Goal: Task Accomplishment & Management: Use online tool/utility

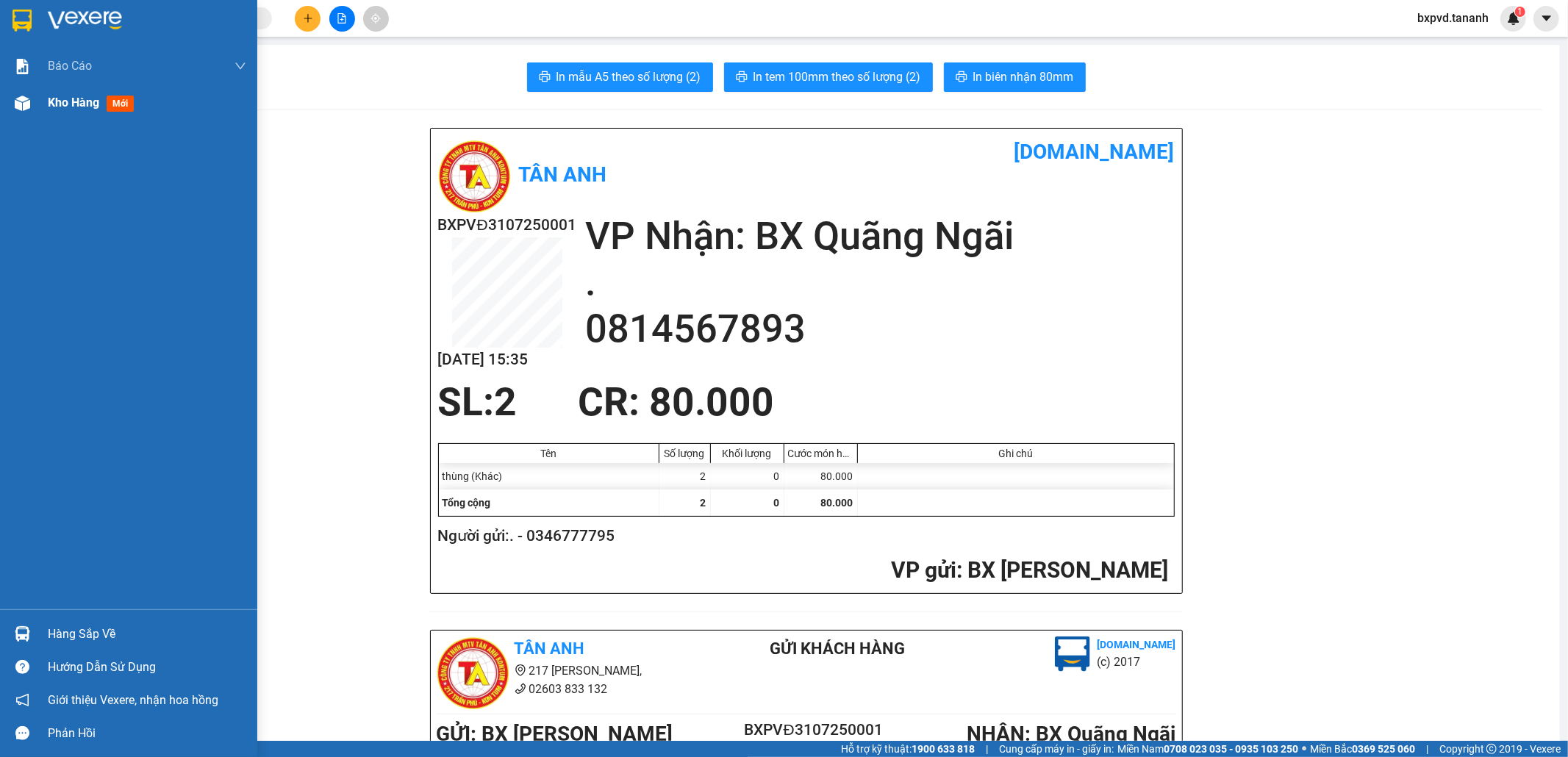
click at [52, 109] on span "Kho hàng" at bounding box center [73, 102] width 51 height 14
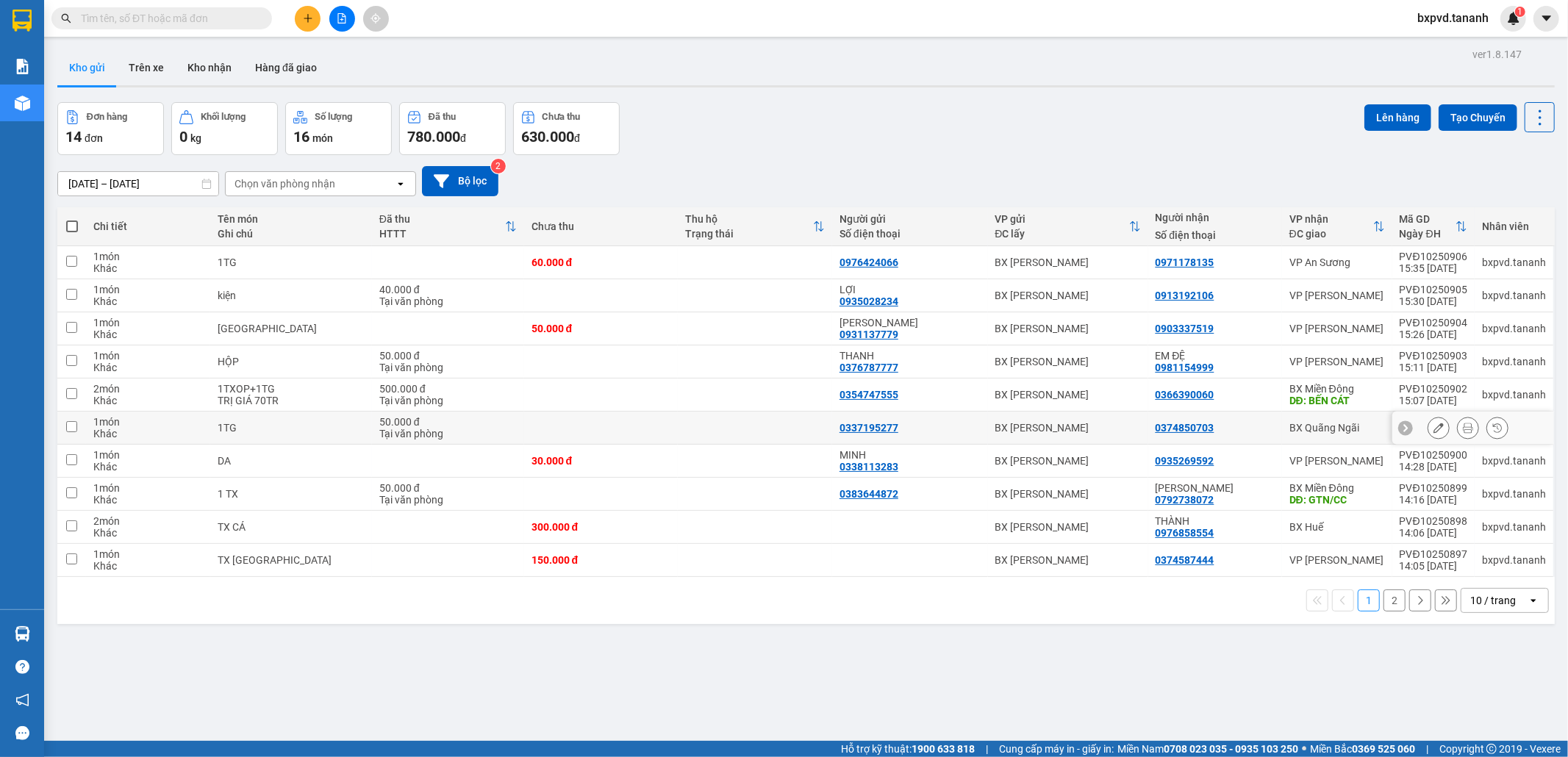
scroll to position [67, 0]
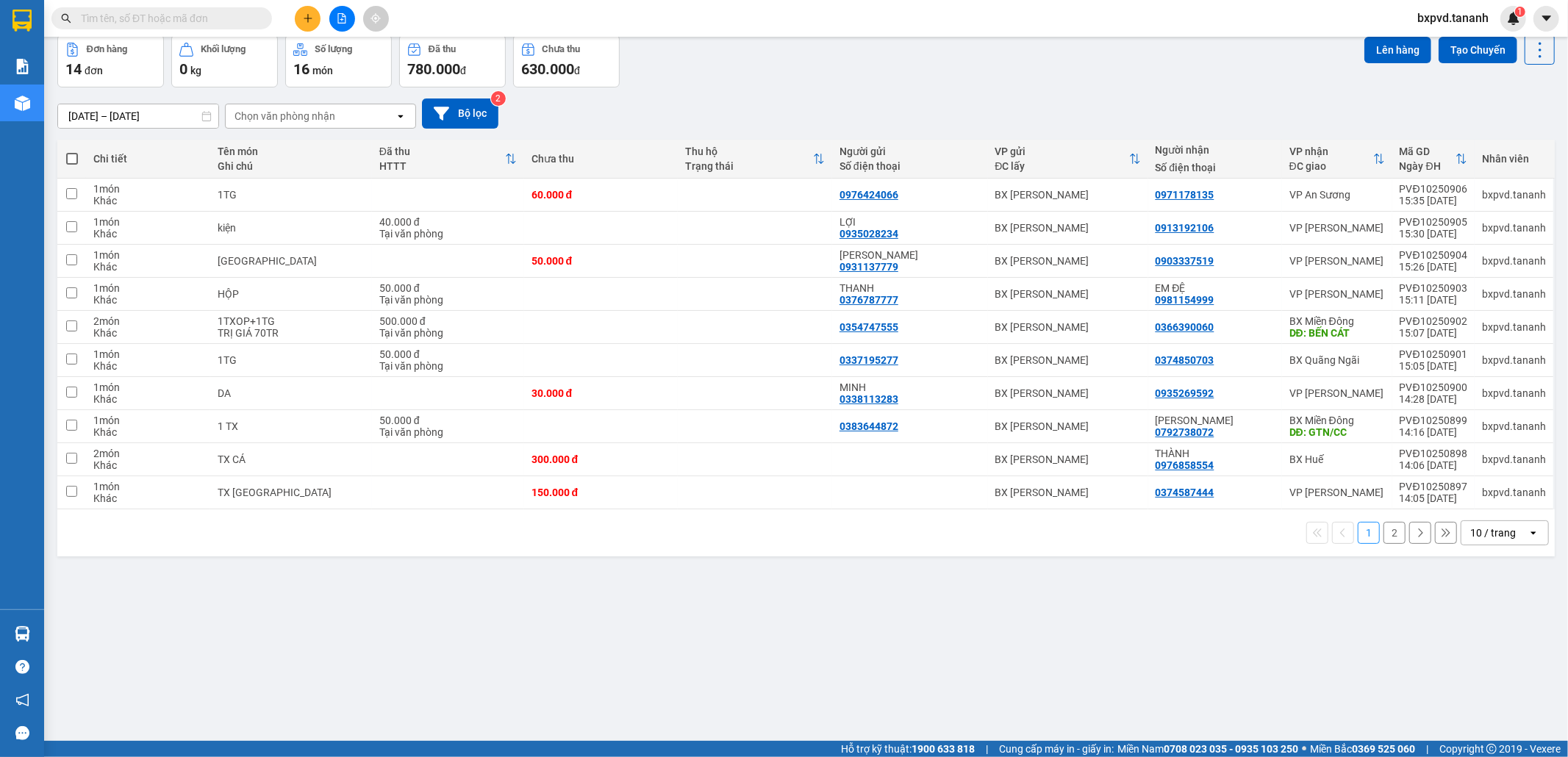
click at [1384, 531] on button "2" at bounding box center [1394, 532] width 22 height 22
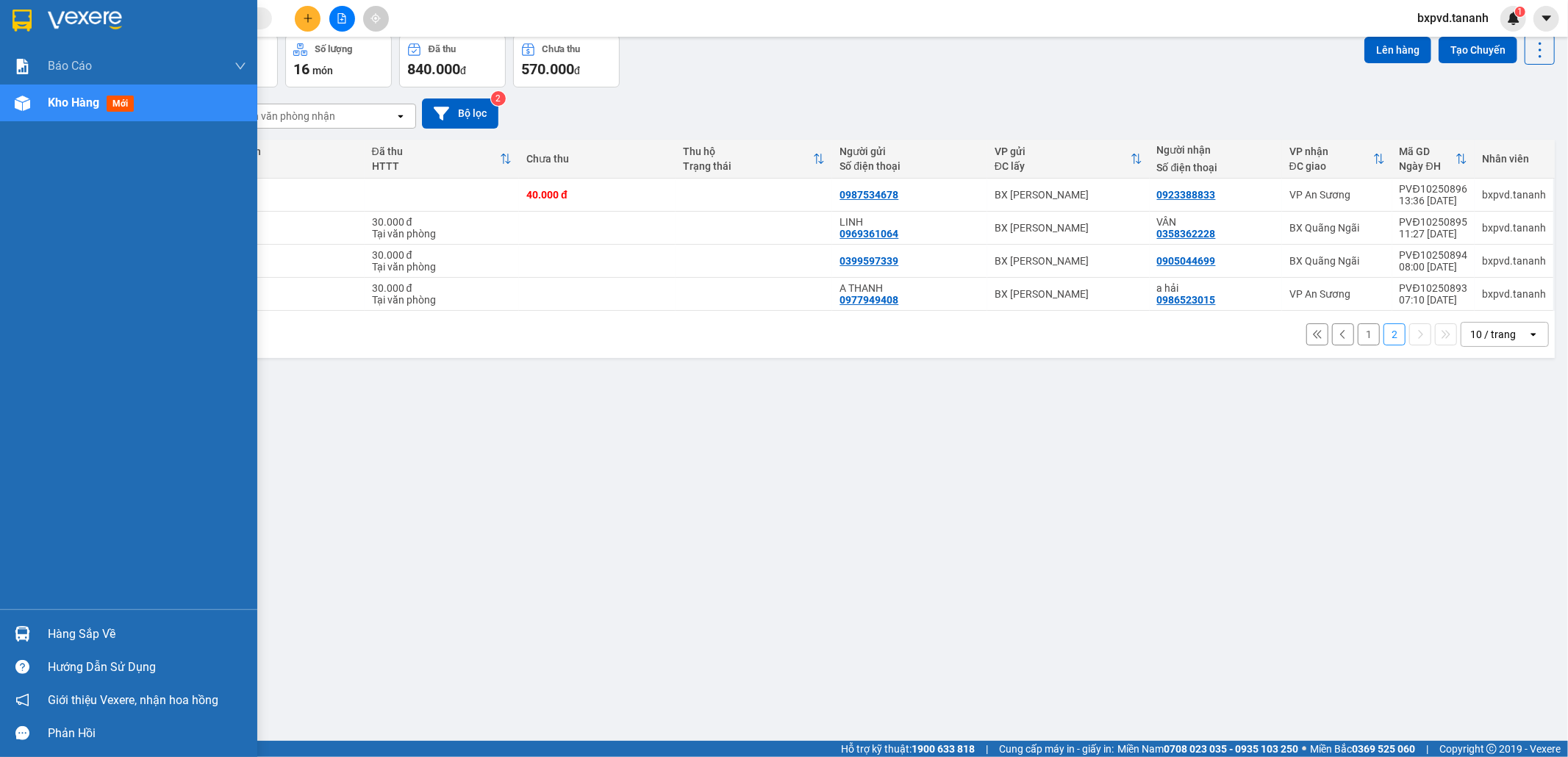
click at [32, 105] on div at bounding box center [23, 104] width 26 height 26
click at [83, 106] on span "Kho hàng" at bounding box center [73, 102] width 51 height 14
click at [89, 109] on span "Kho hàng" at bounding box center [73, 102] width 51 height 14
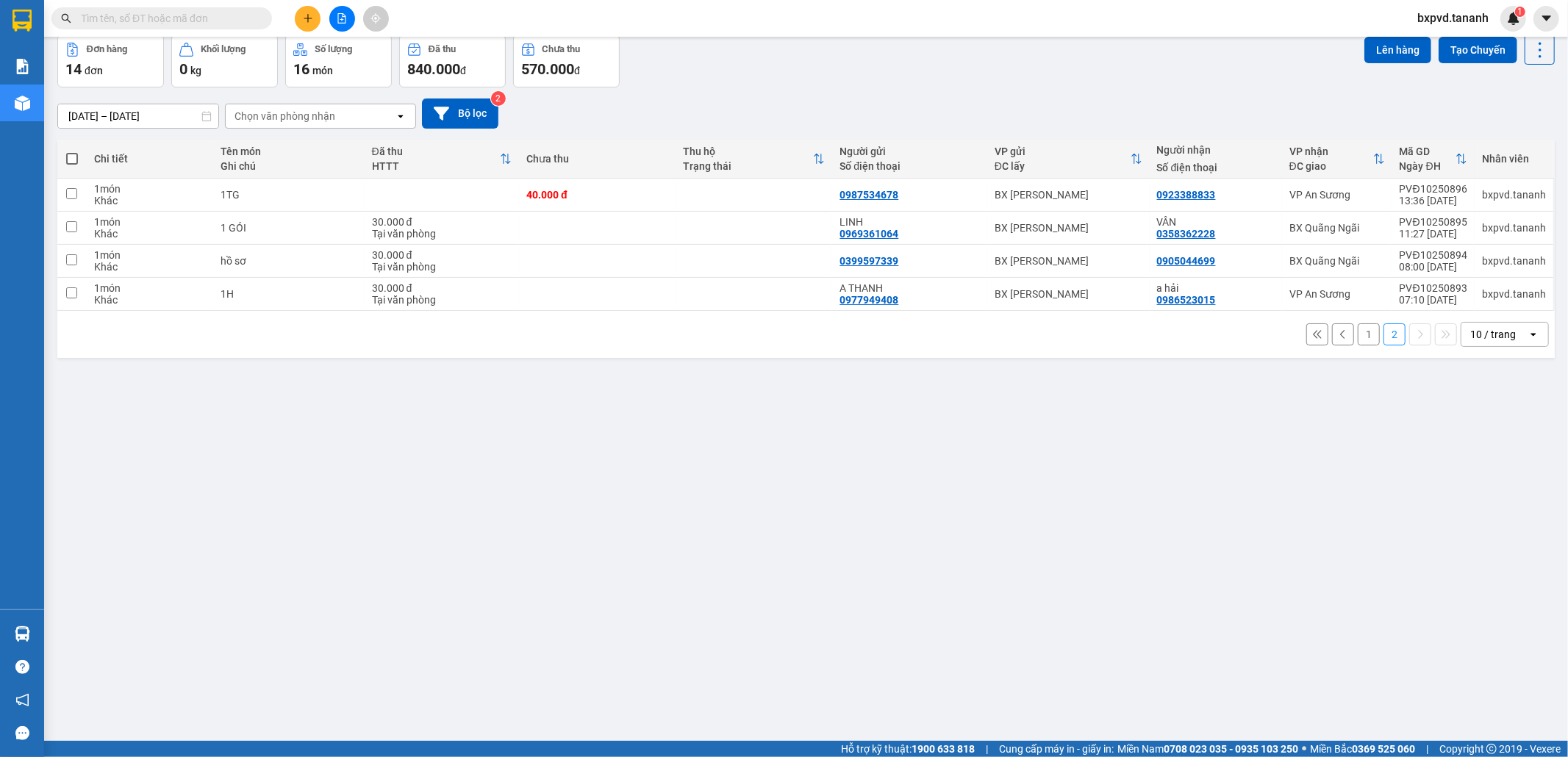
click at [841, 427] on div "ver 1.8.147 Kho gửi Trên xe Kho nhận Hàng đã giao Đơn hàng 14 đơn Khối lượng 0 …" at bounding box center [806, 355] width 1510 height 757
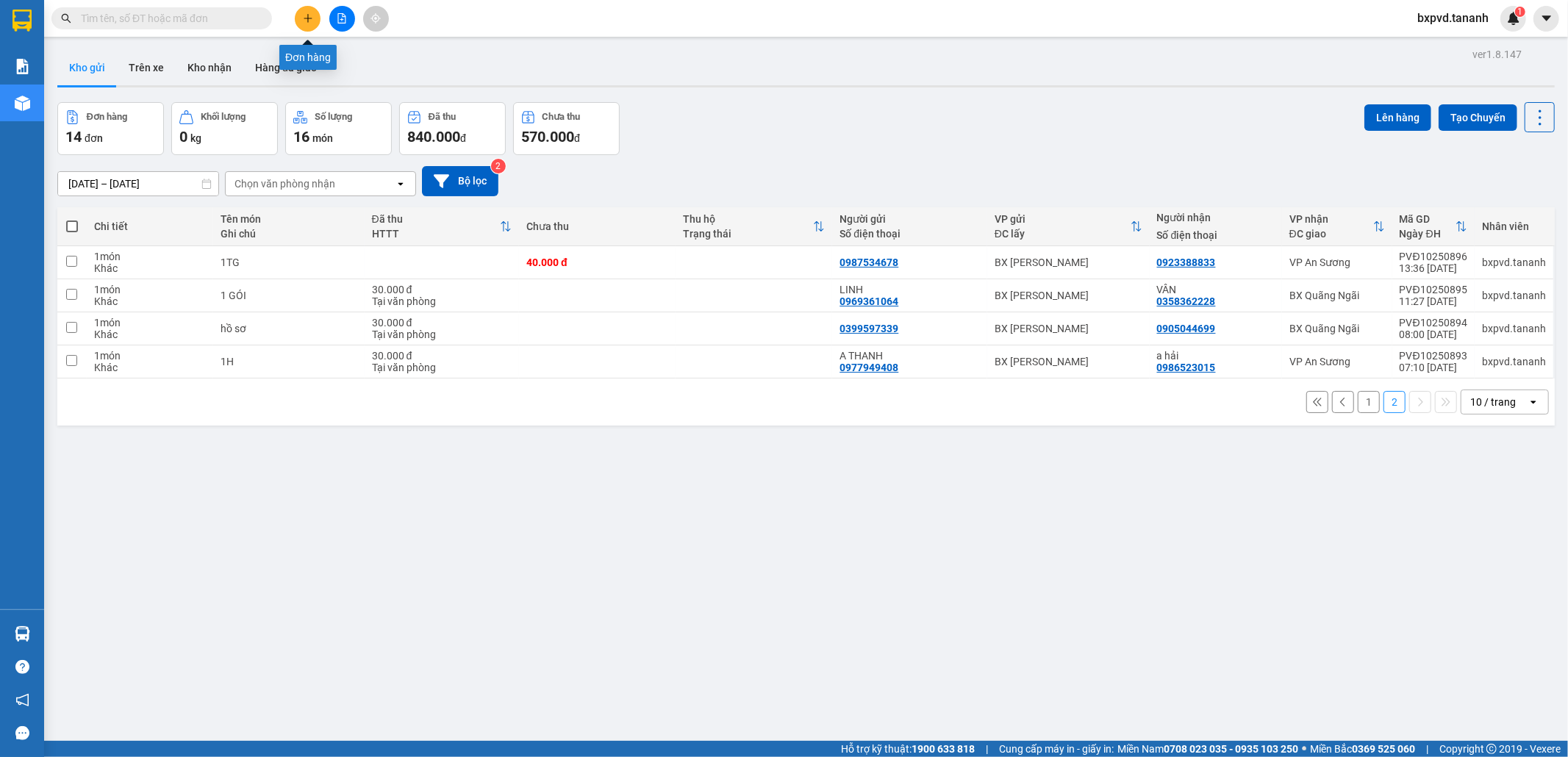
click at [312, 16] on icon "plus" at bounding box center [308, 18] width 11 height 11
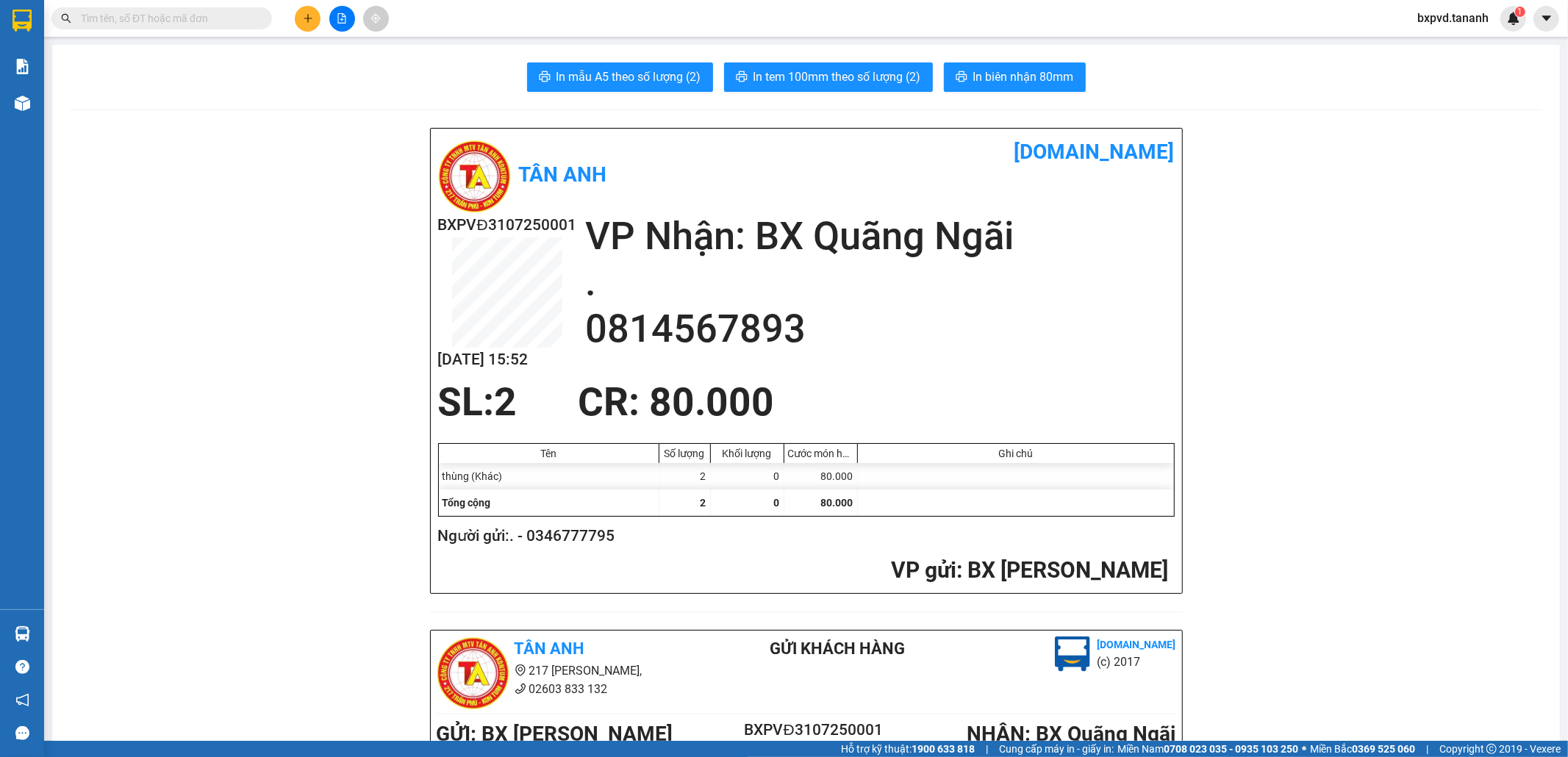
click at [190, 19] on input "text" at bounding box center [168, 19] width 174 height 16
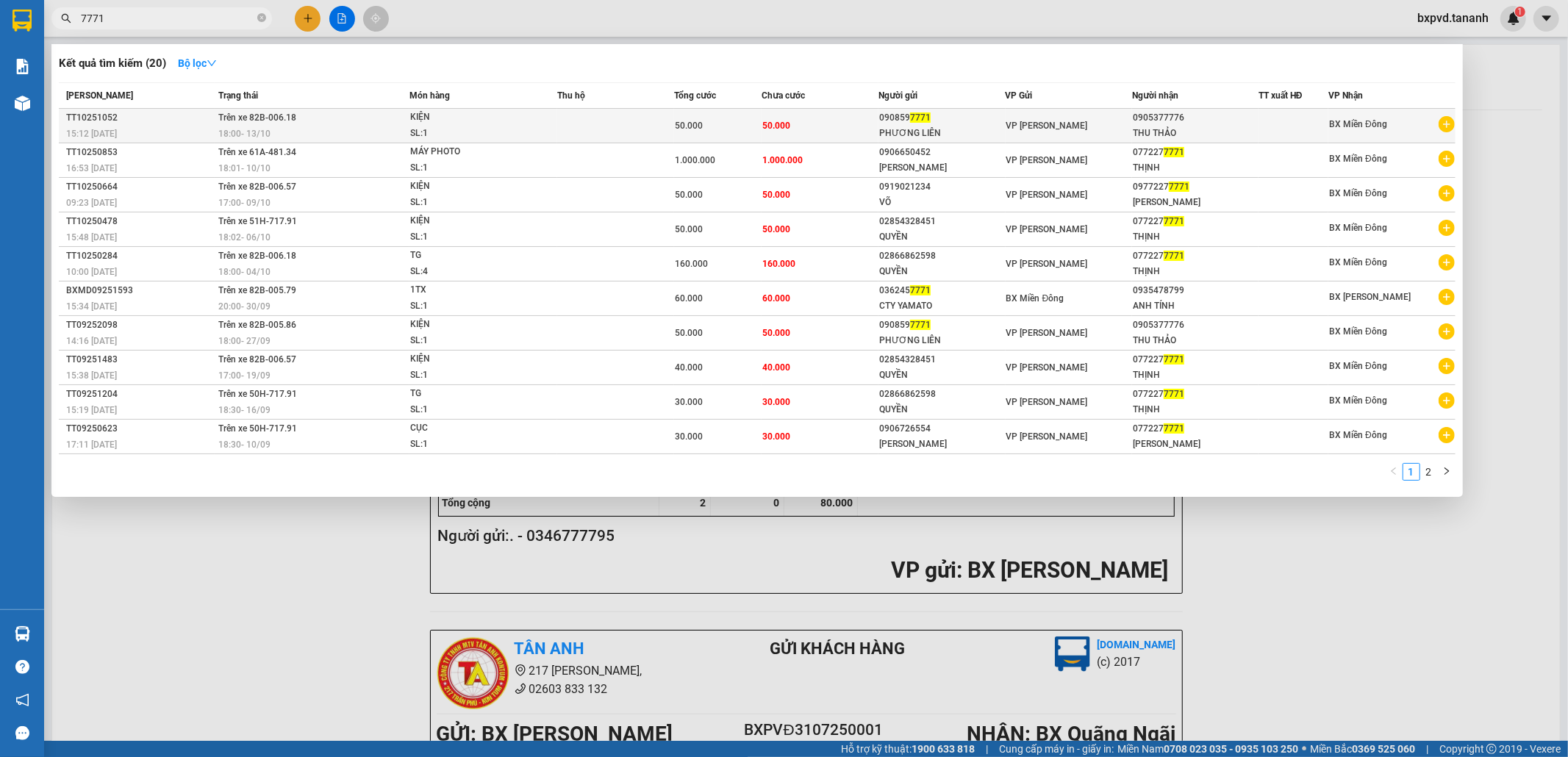
type input "7771"
click at [814, 122] on td "50.000" at bounding box center [820, 126] width 117 height 35
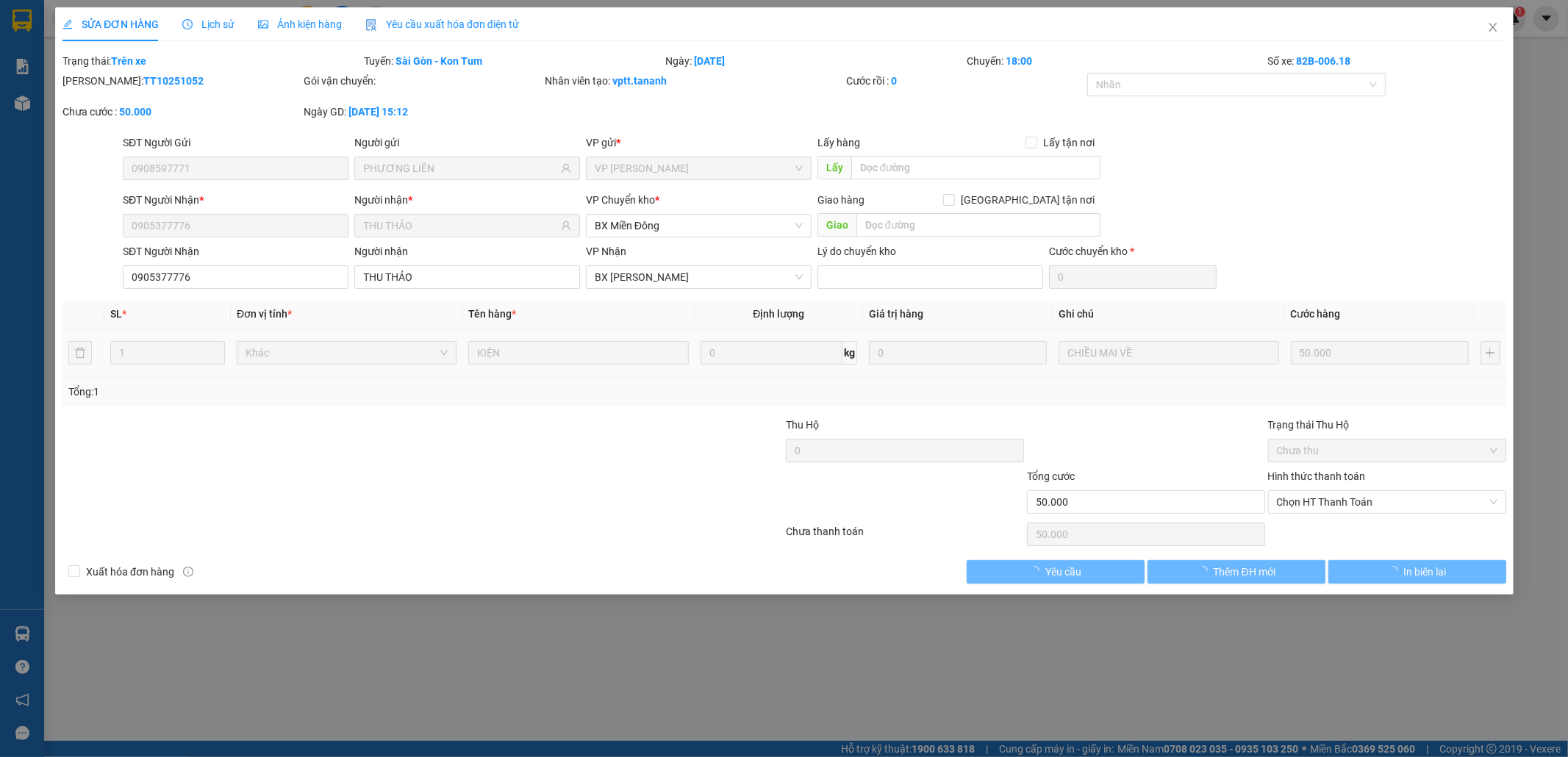
type input "0908597771"
type input "PHƯƠNG LIÊN"
type input "0905377776"
type input "THU THẢO"
type input "50.000"
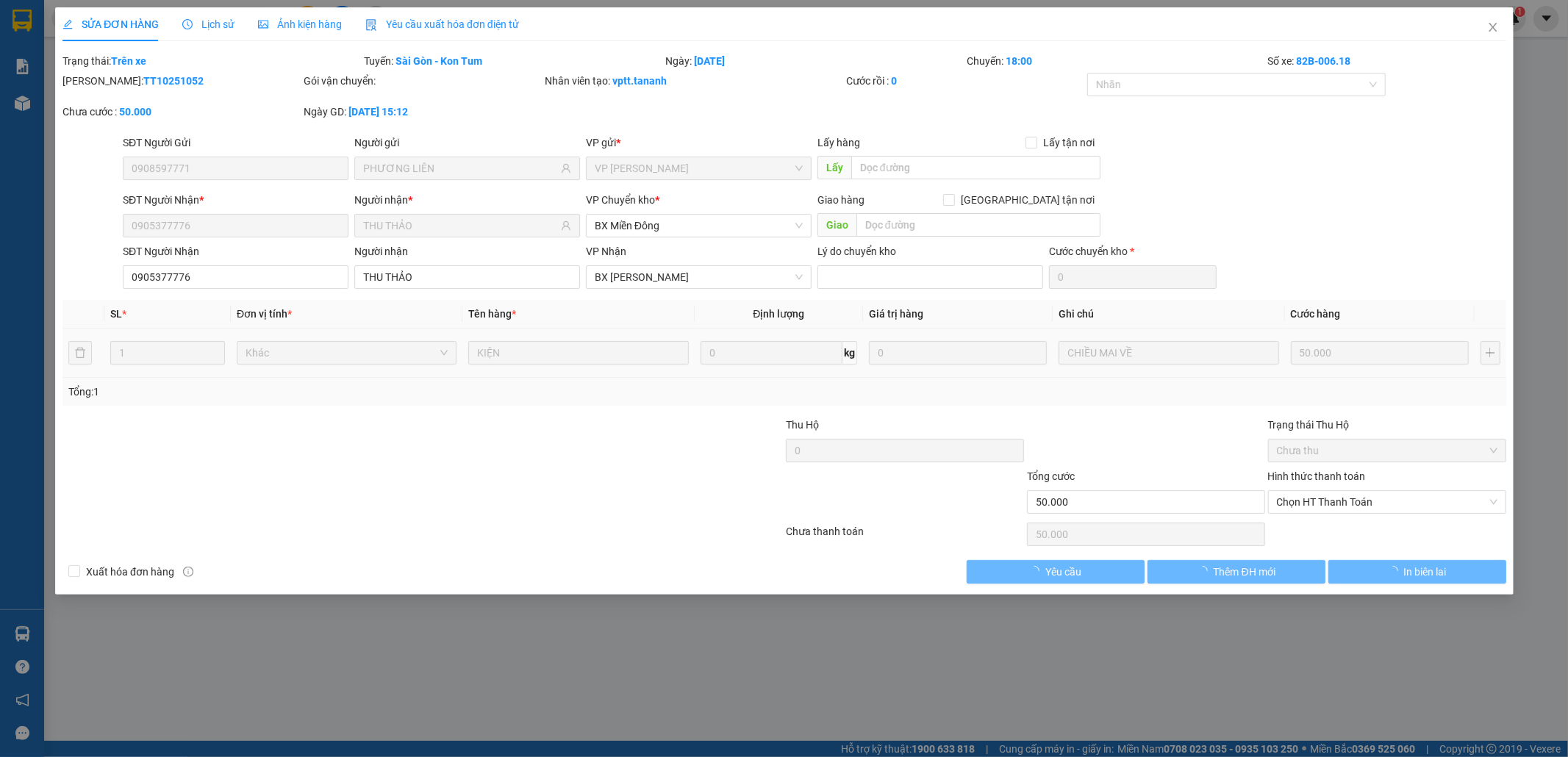
type input "50.000"
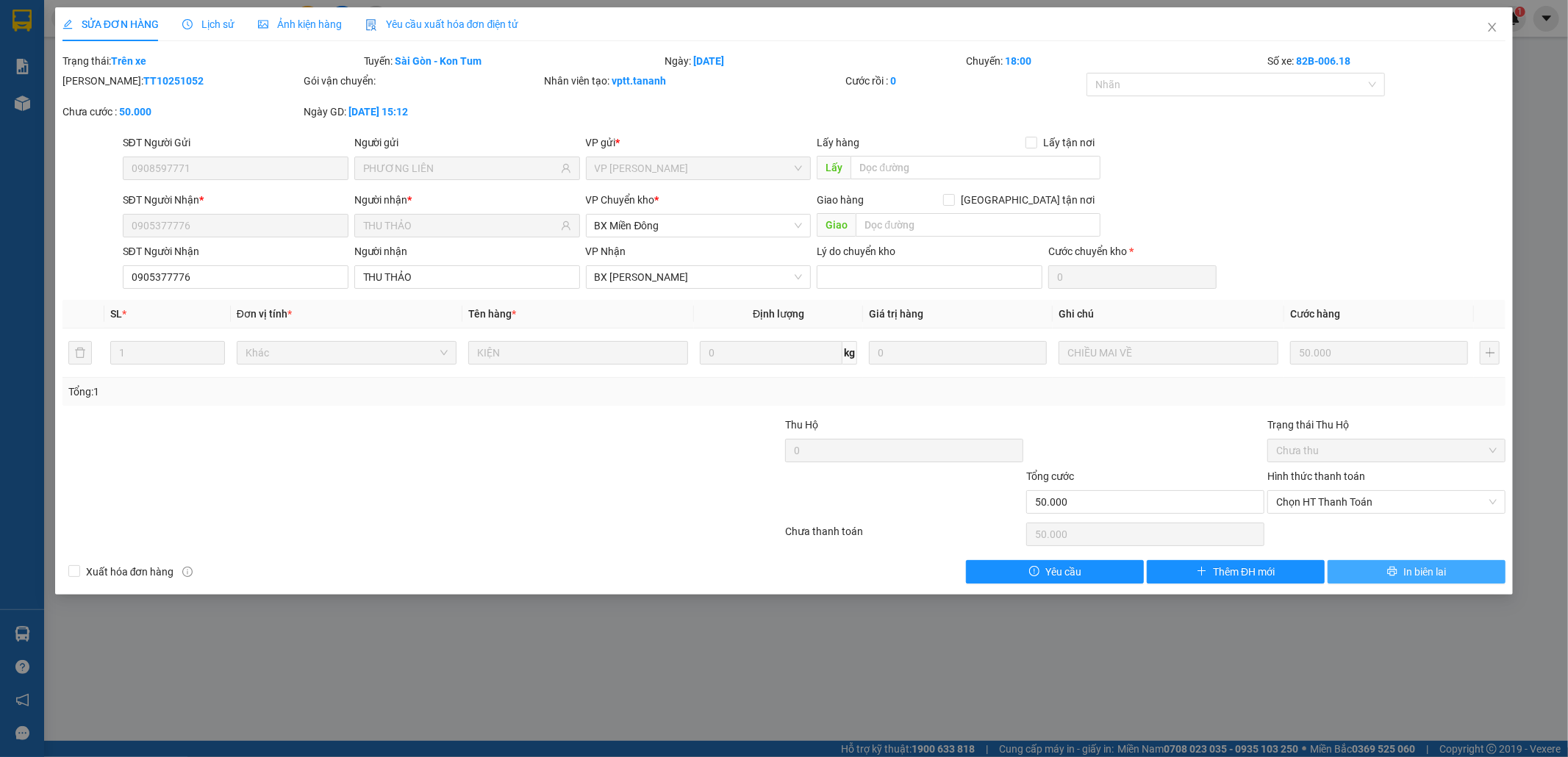
click at [1446, 574] on span "In biên lai" at bounding box center [1424, 572] width 43 height 16
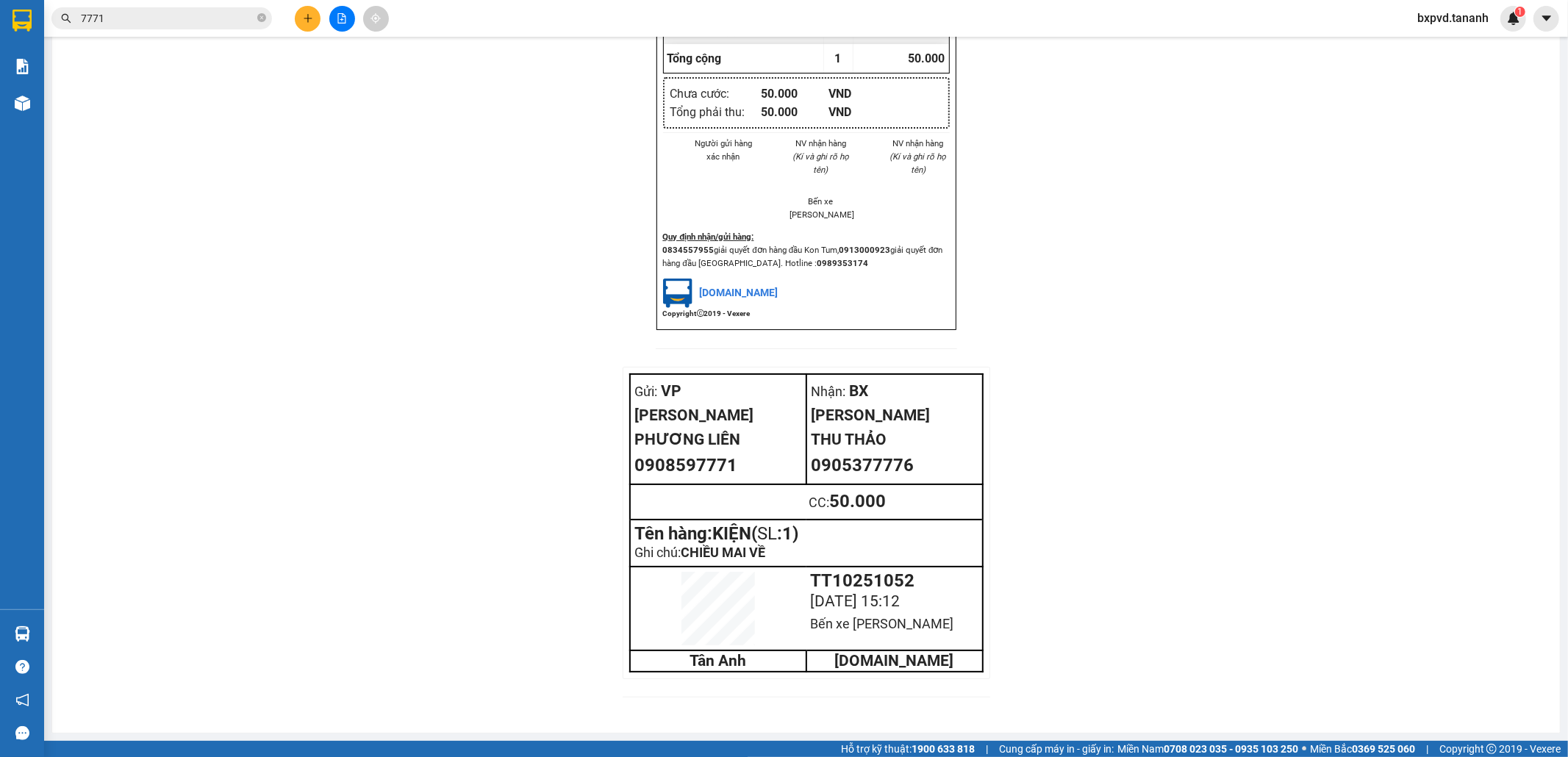
scroll to position [795, 0]
